Goal: Information Seeking & Learning: Learn about a topic

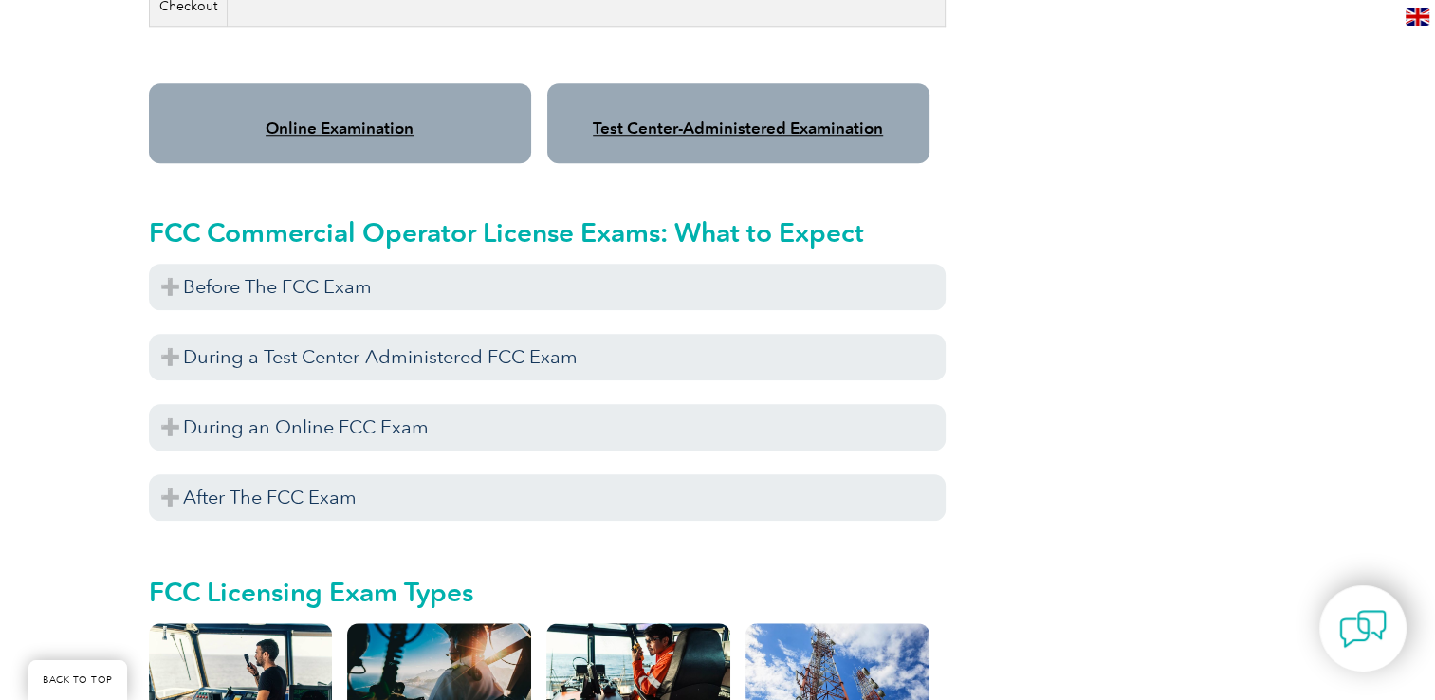
scroll to position [1630, 0]
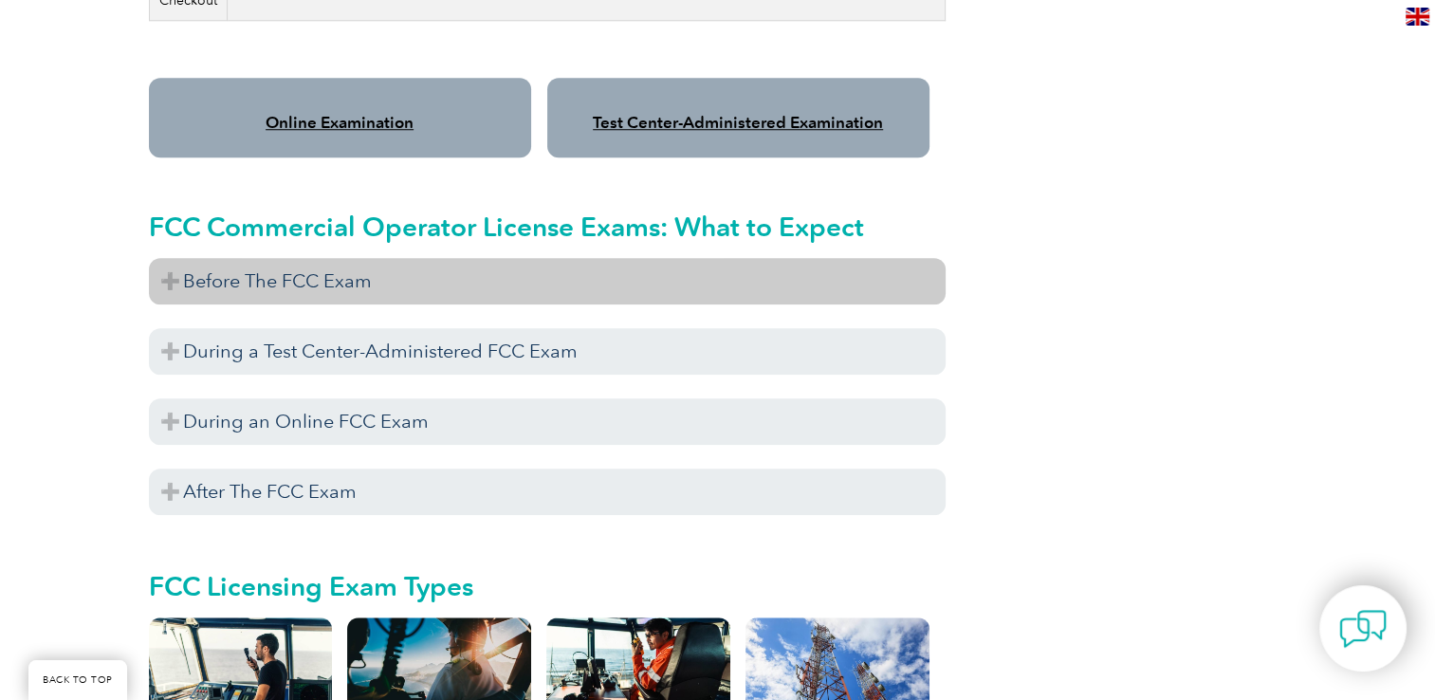
click at [168, 260] on h3 "Before The FCC Exam" at bounding box center [547, 281] width 797 height 46
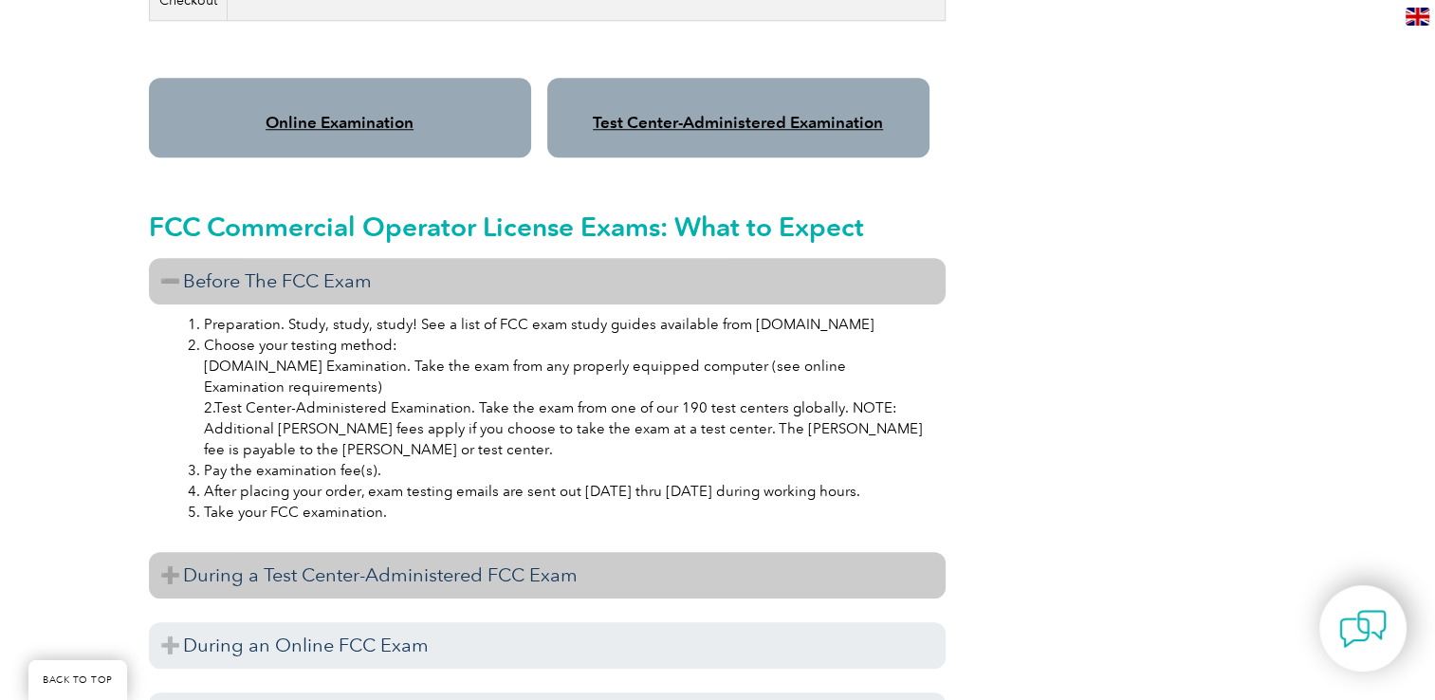
click at [178, 563] on h3 "During a Test Center-Administered FCC Exam" at bounding box center [547, 575] width 797 height 46
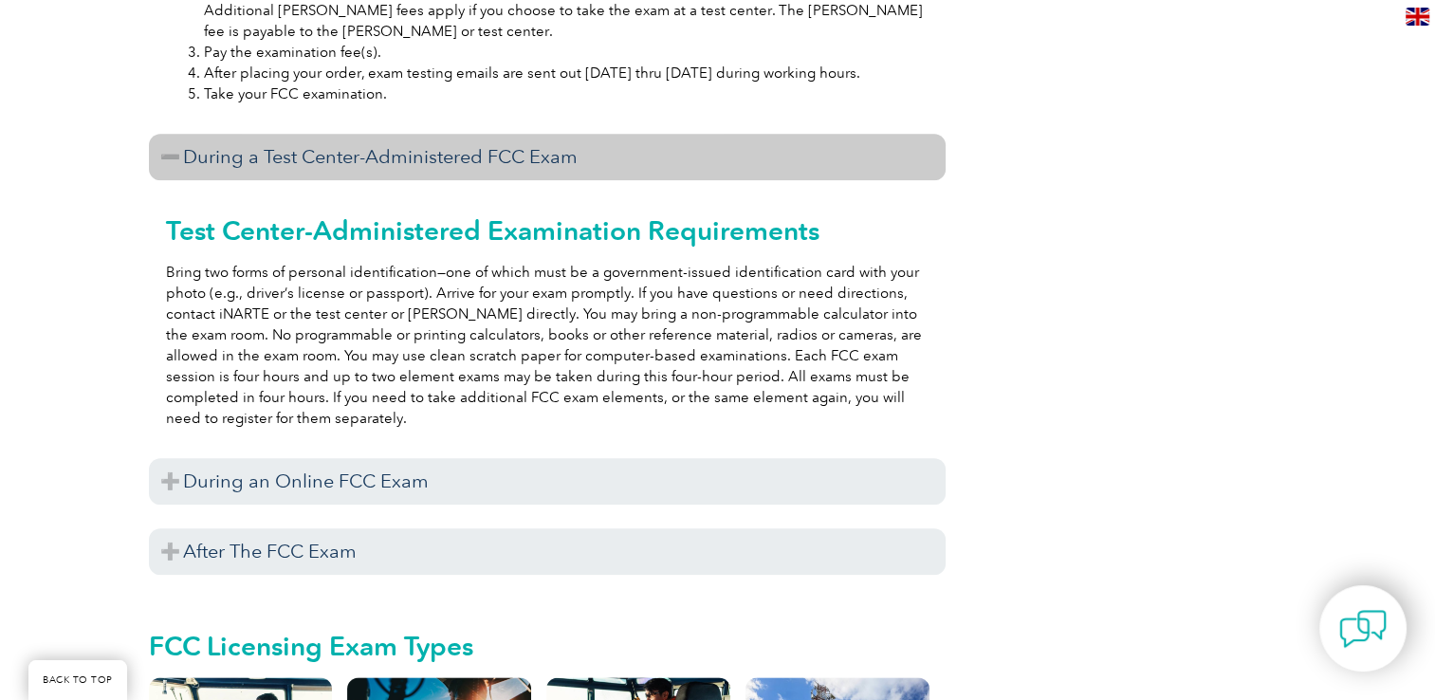
scroll to position [2091, 0]
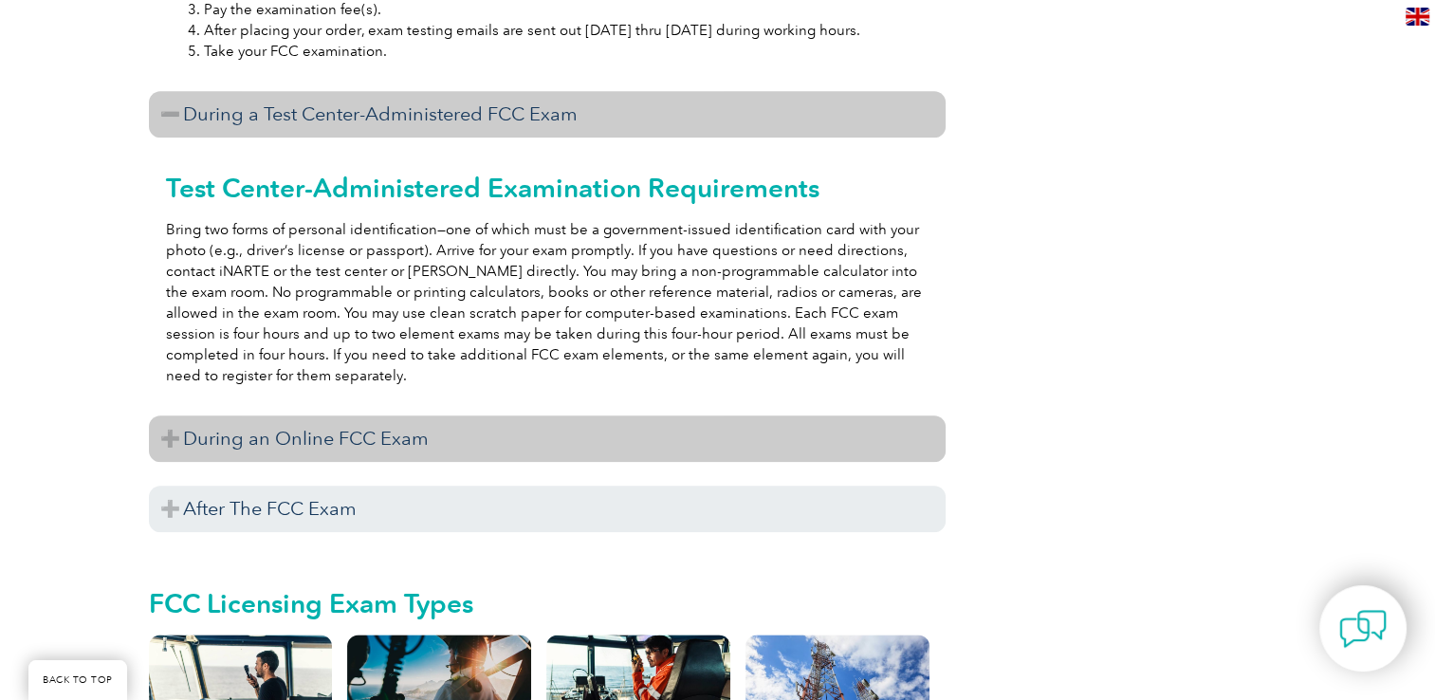
click at [163, 419] on h3 "During an Online FCC Exam" at bounding box center [547, 438] width 797 height 46
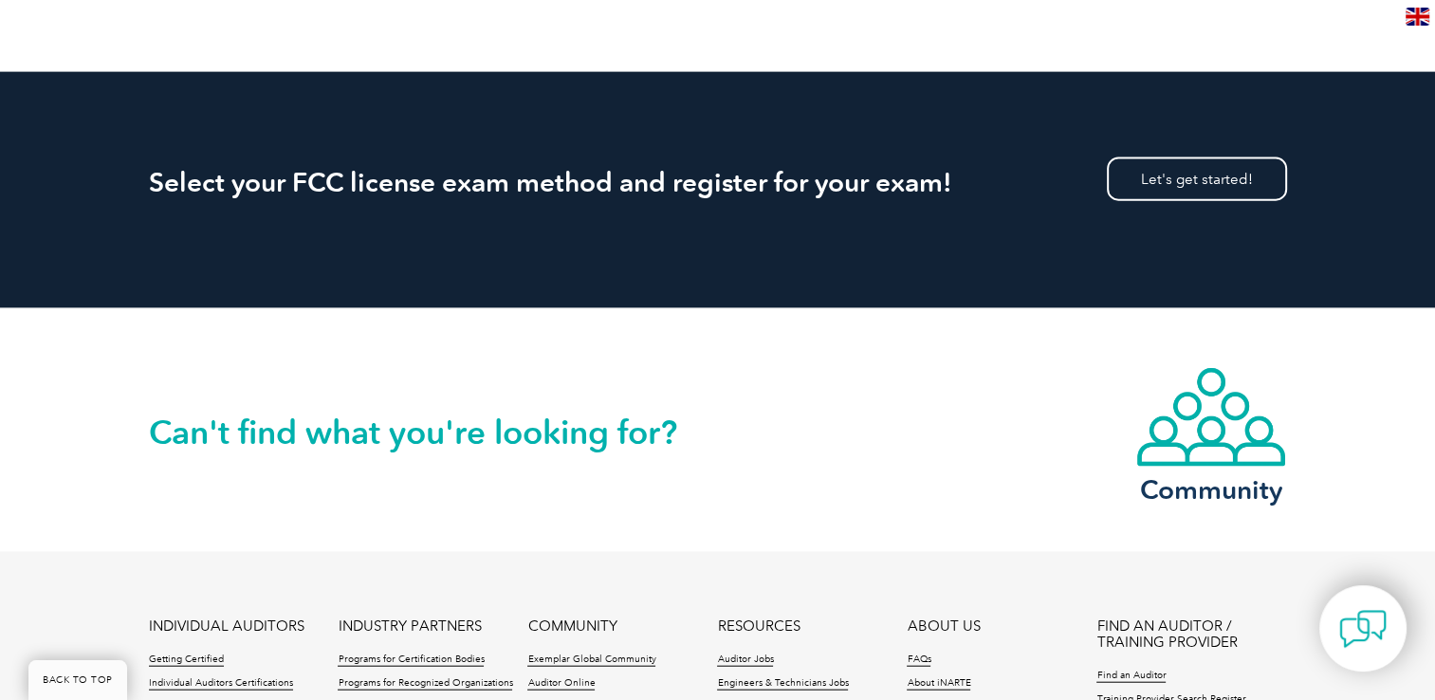
scroll to position [4630, 0]
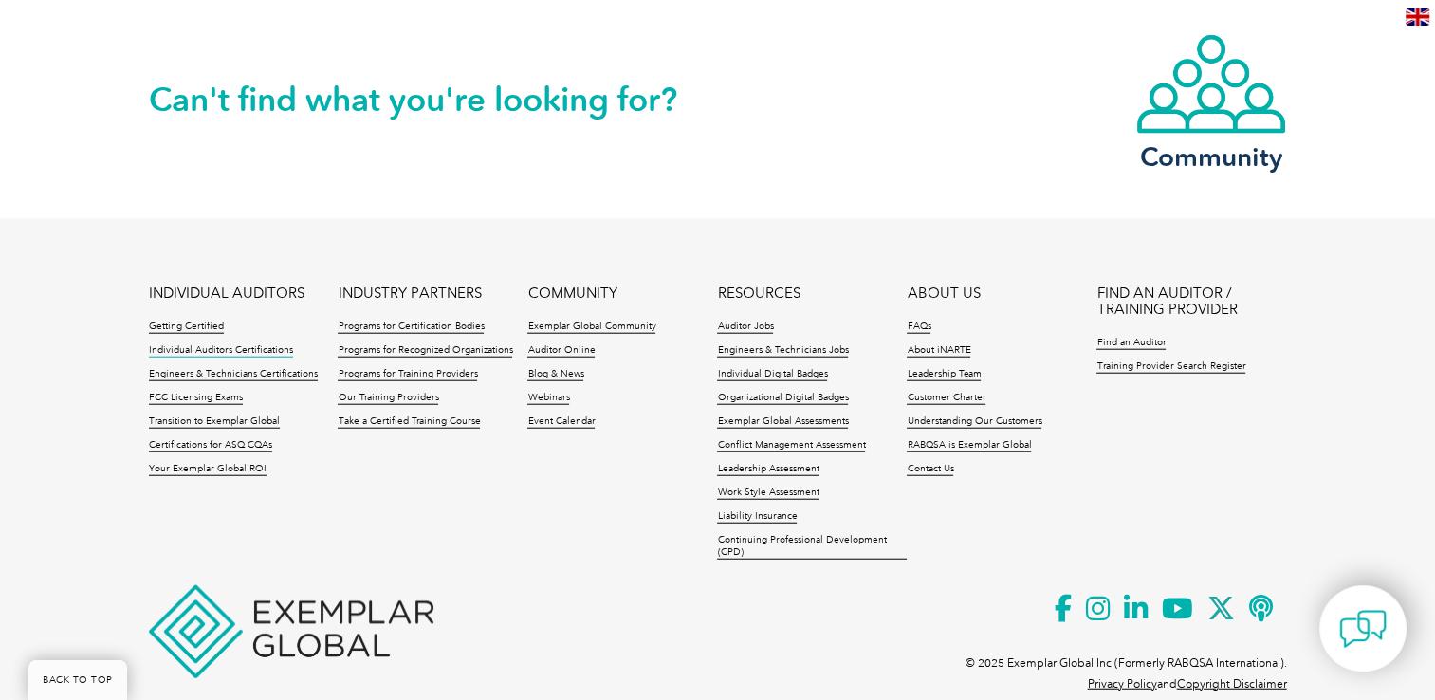
click at [210, 344] on link "Individual Auditors Certifications" at bounding box center [221, 350] width 144 height 13
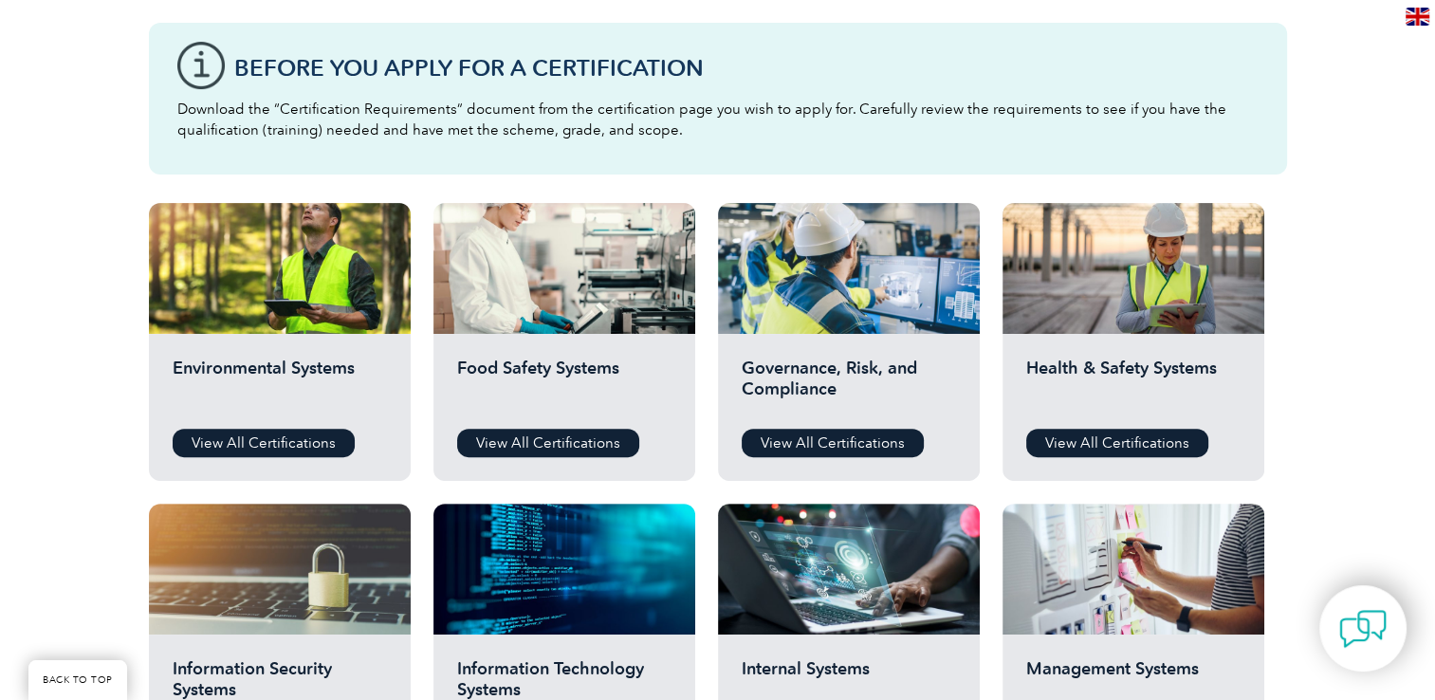
scroll to position [387, 0]
